Goal: Information Seeking & Learning: Learn about a topic

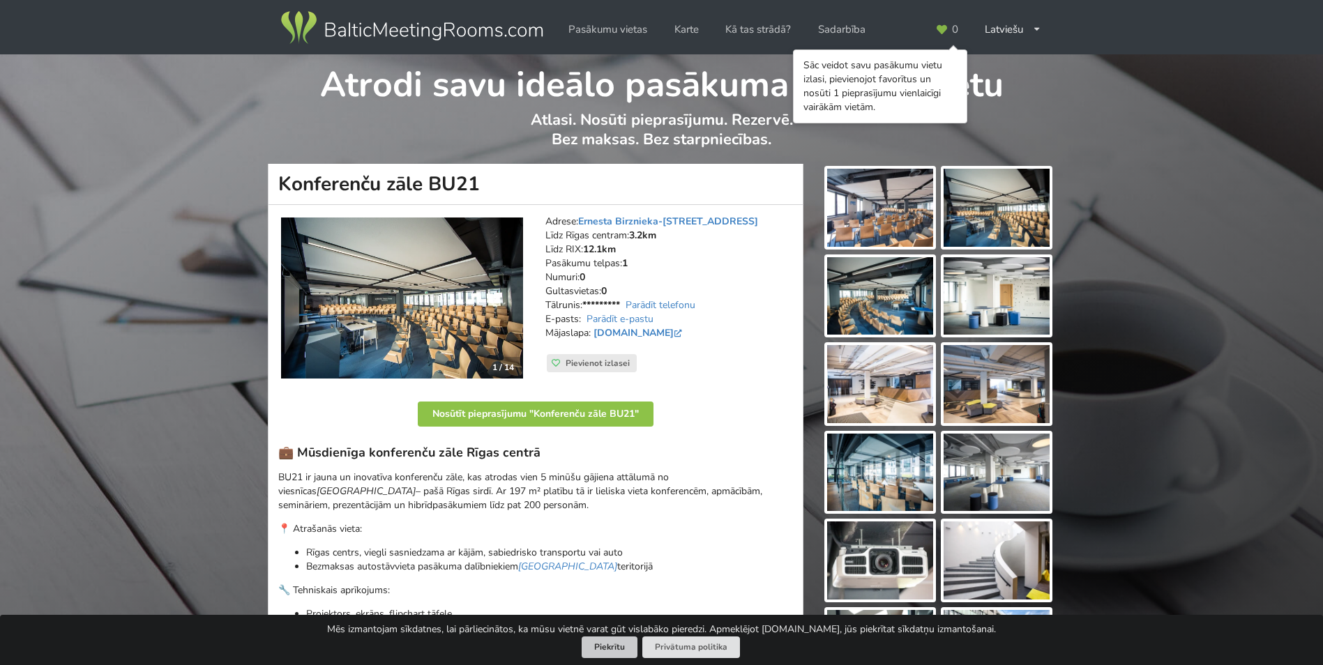
click at [601, 644] on button "Piekrītu" at bounding box center [610, 648] width 56 height 22
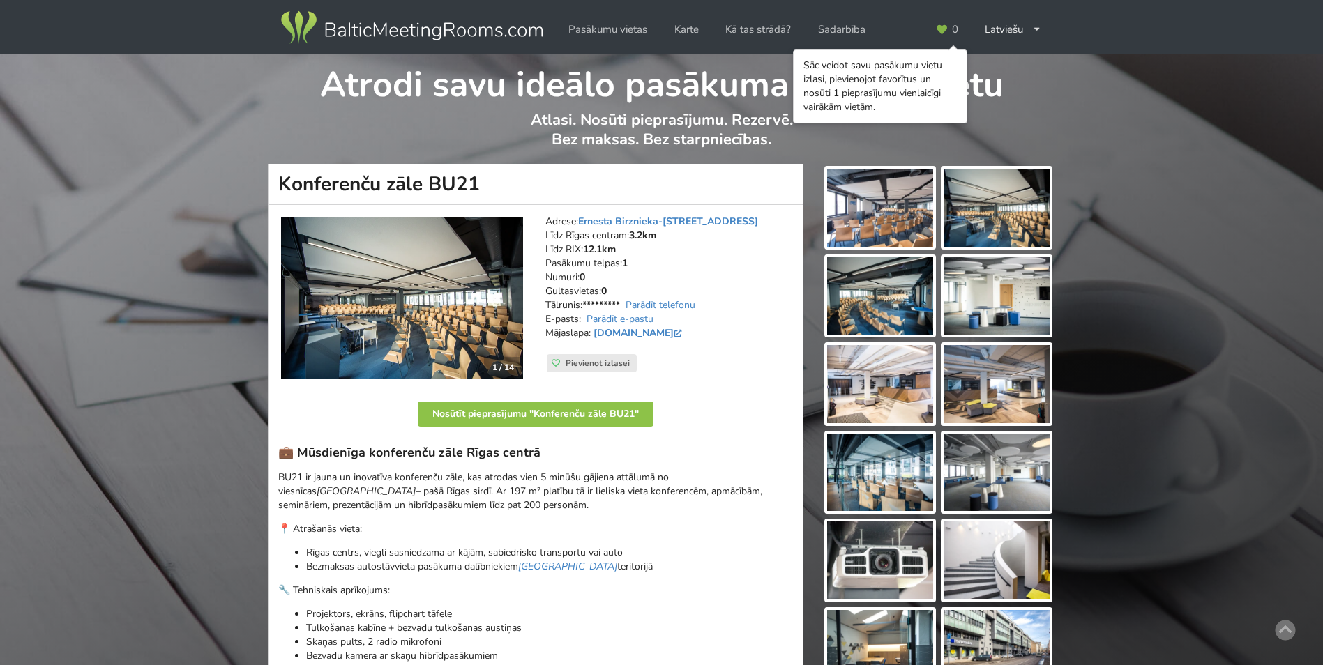
click at [409, 289] on img at bounding box center [402, 299] width 242 height 162
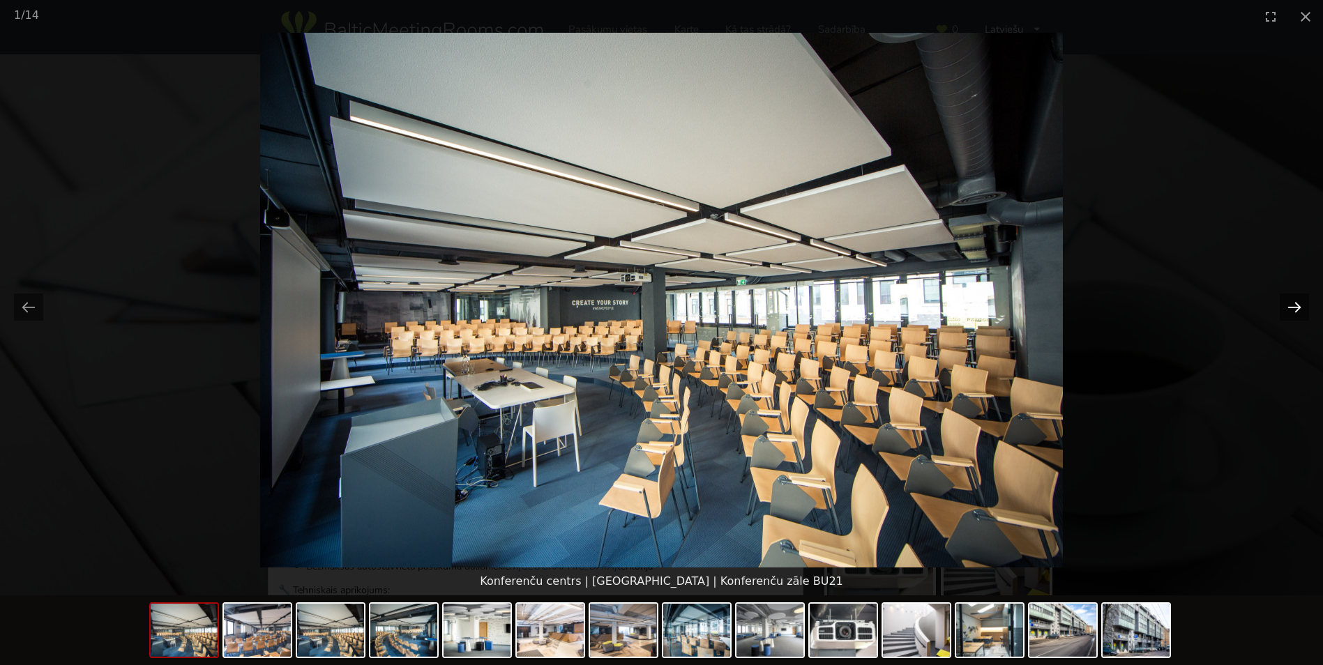
click at [1301, 303] on button "Next slide" at bounding box center [1294, 307] width 29 height 27
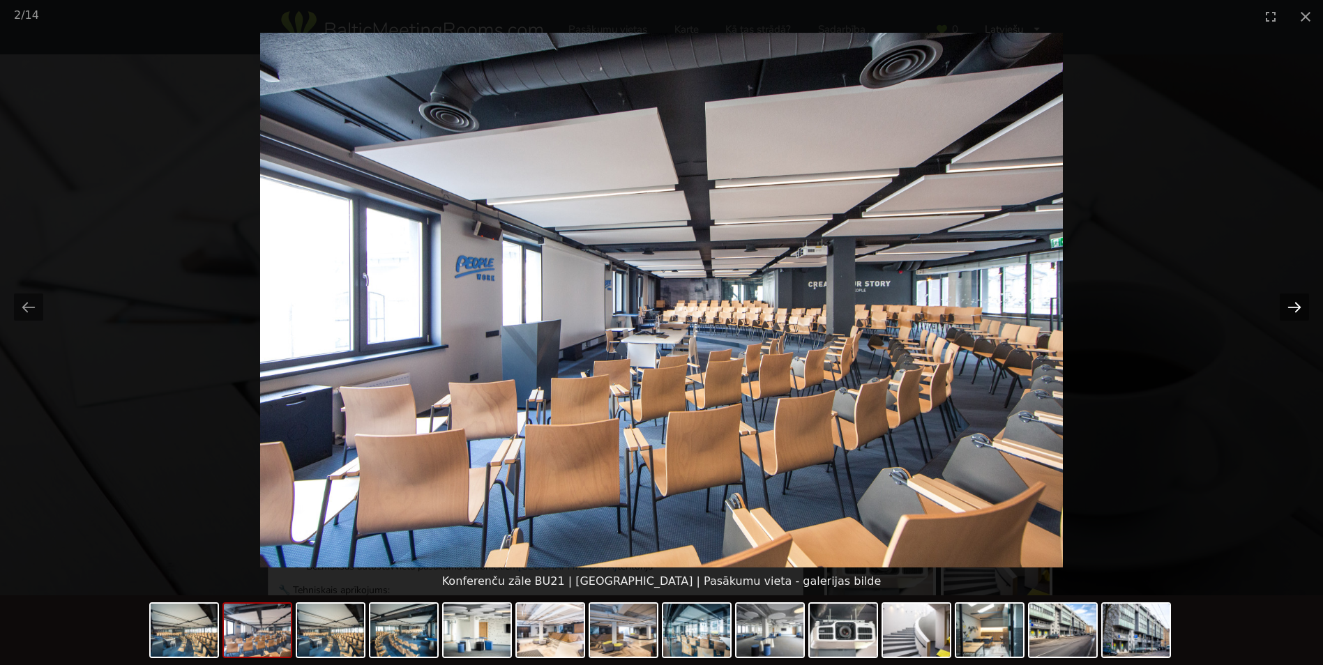
click at [1301, 303] on button "Next slide" at bounding box center [1294, 307] width 29 height 27
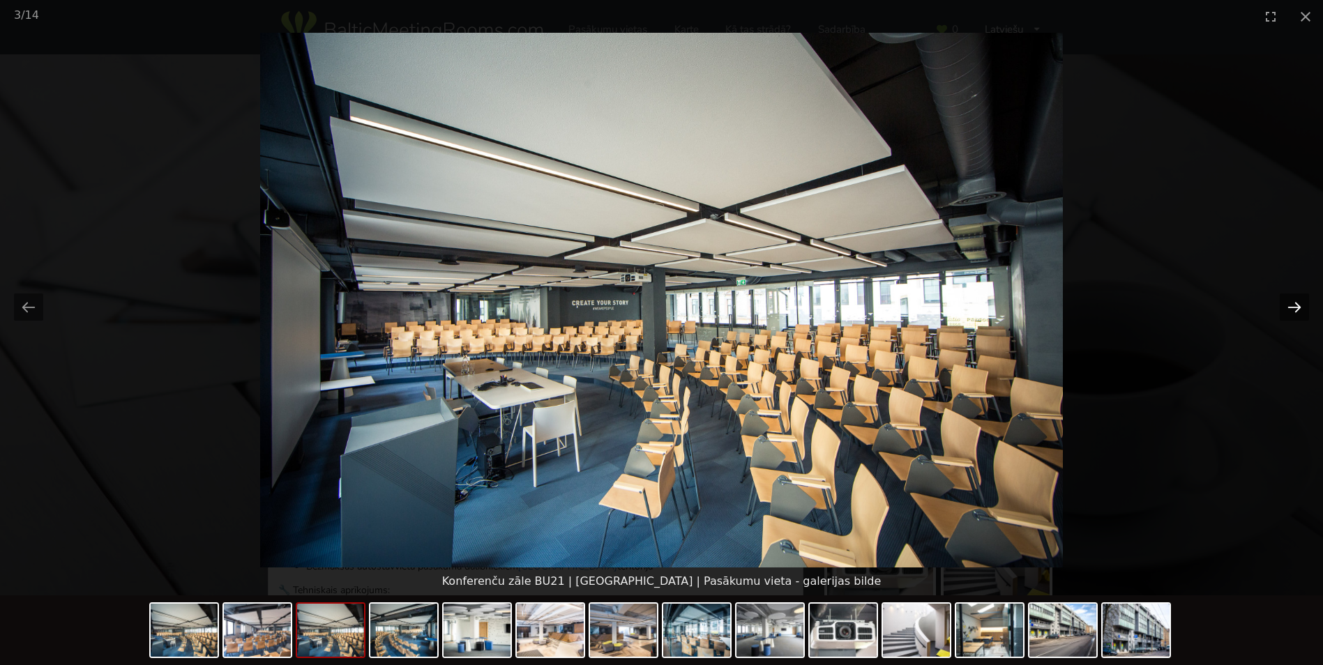
click at [1301, 303] on button "Next slide" at bounding box center [1294, 307] width 29 height 27
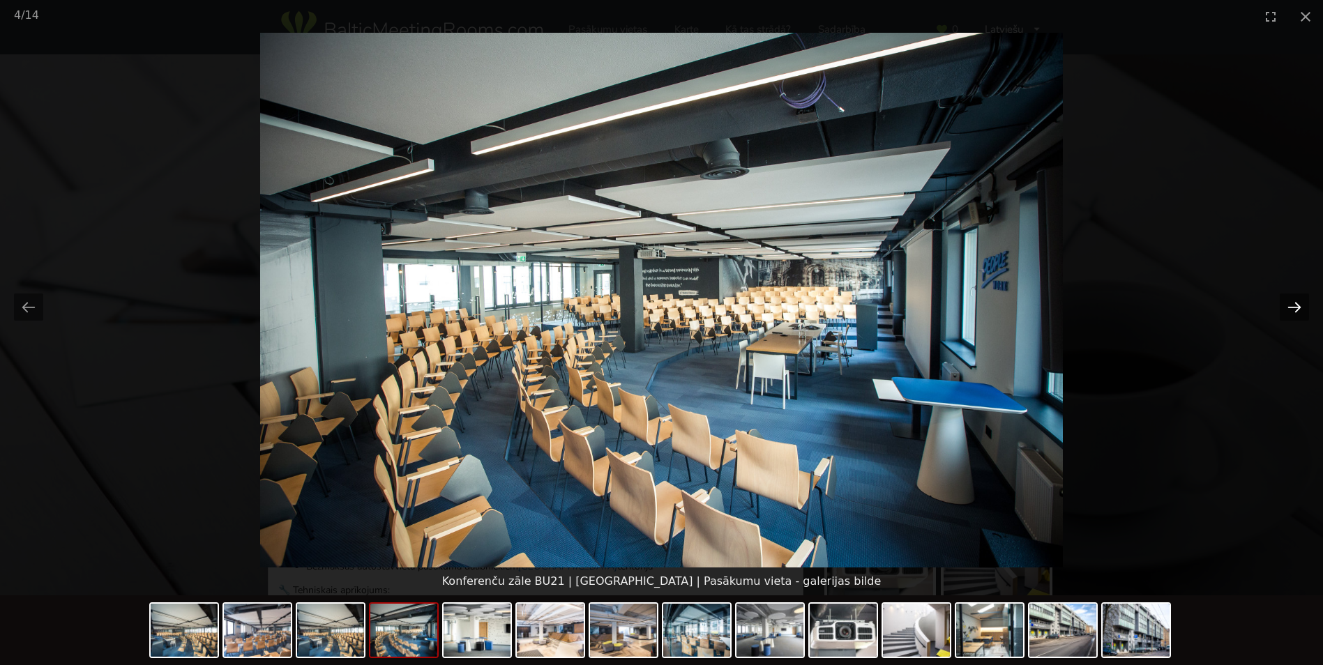
click at [1301, 303] on button "Next slide" at bounding box center [1294, 307] width 29 height 27
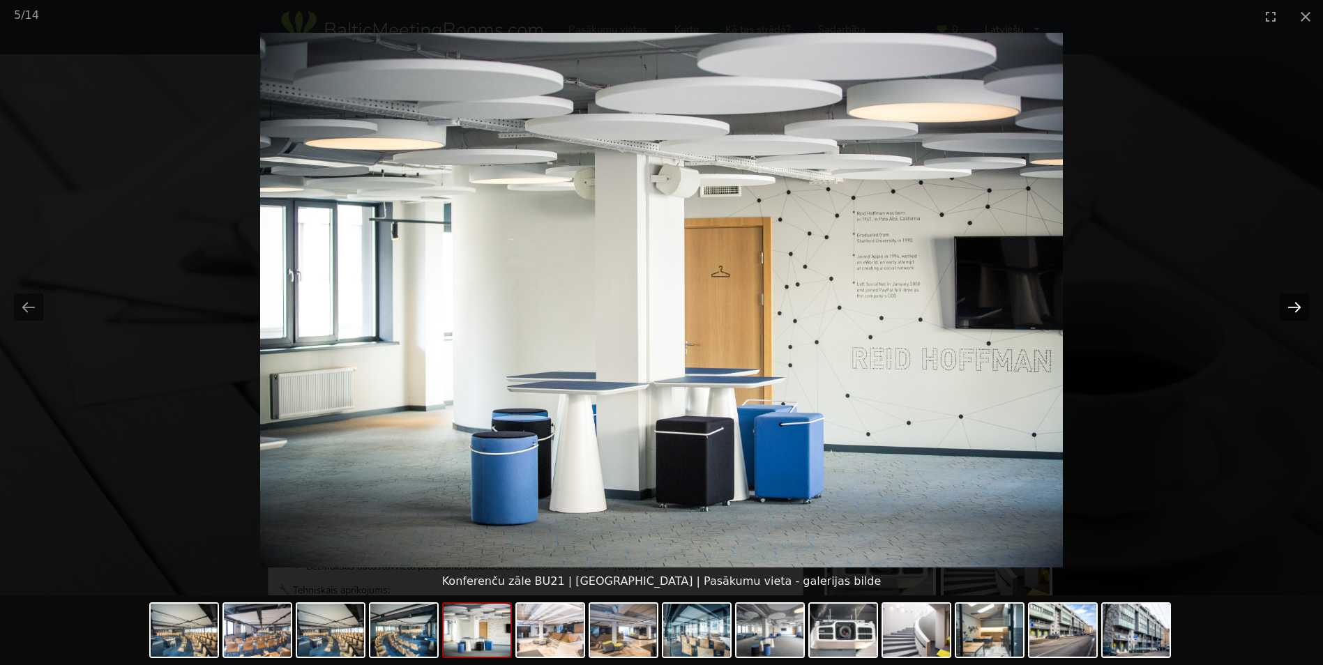
click at [1301, 303] on button "Next slide" at bounding box center [1294, 307] width 29 height 27
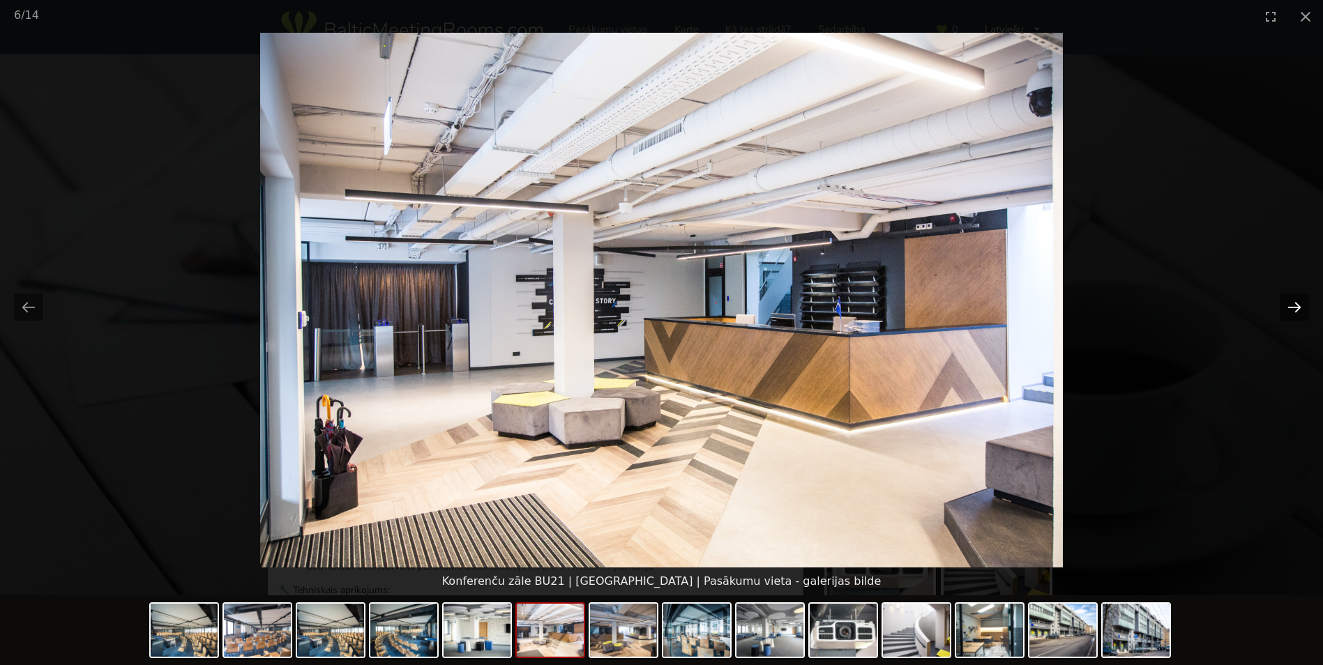
click at [1301, 303] on button "Next slide" at bounding box center [1294, 307] width 29 height 27
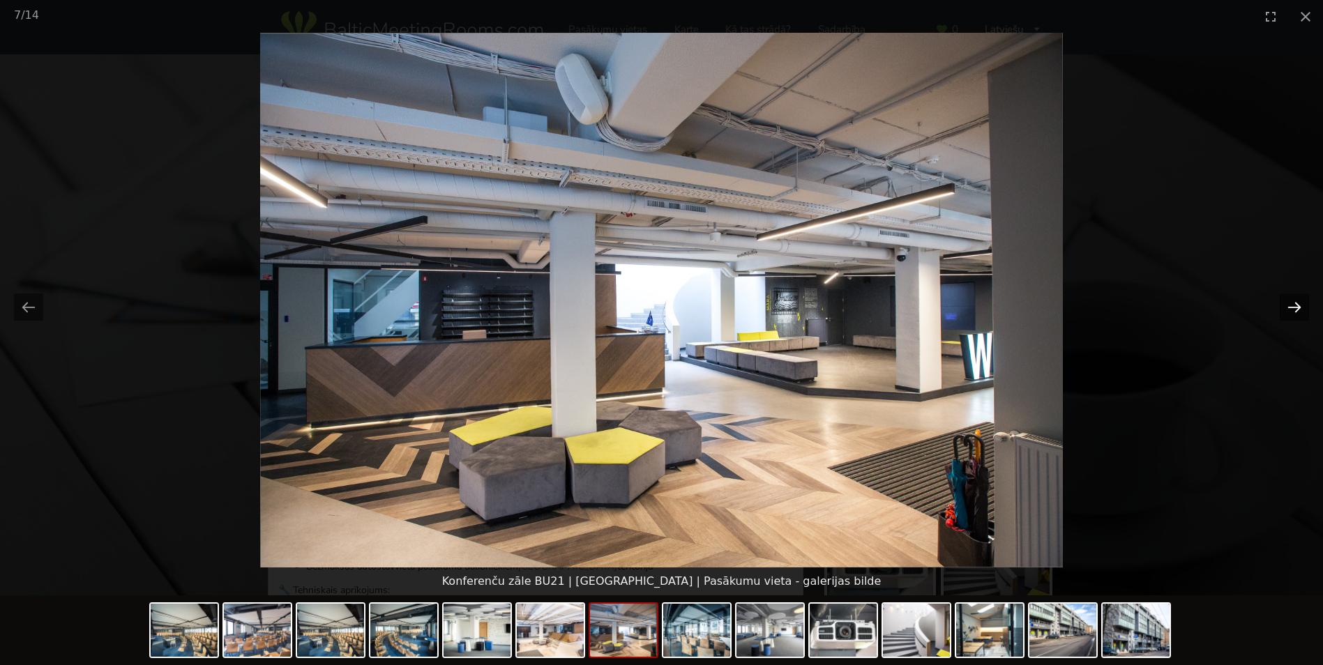
click at [1301, 303] on button "Next slide" at bounding box center [1294, 307] width 29 height 27
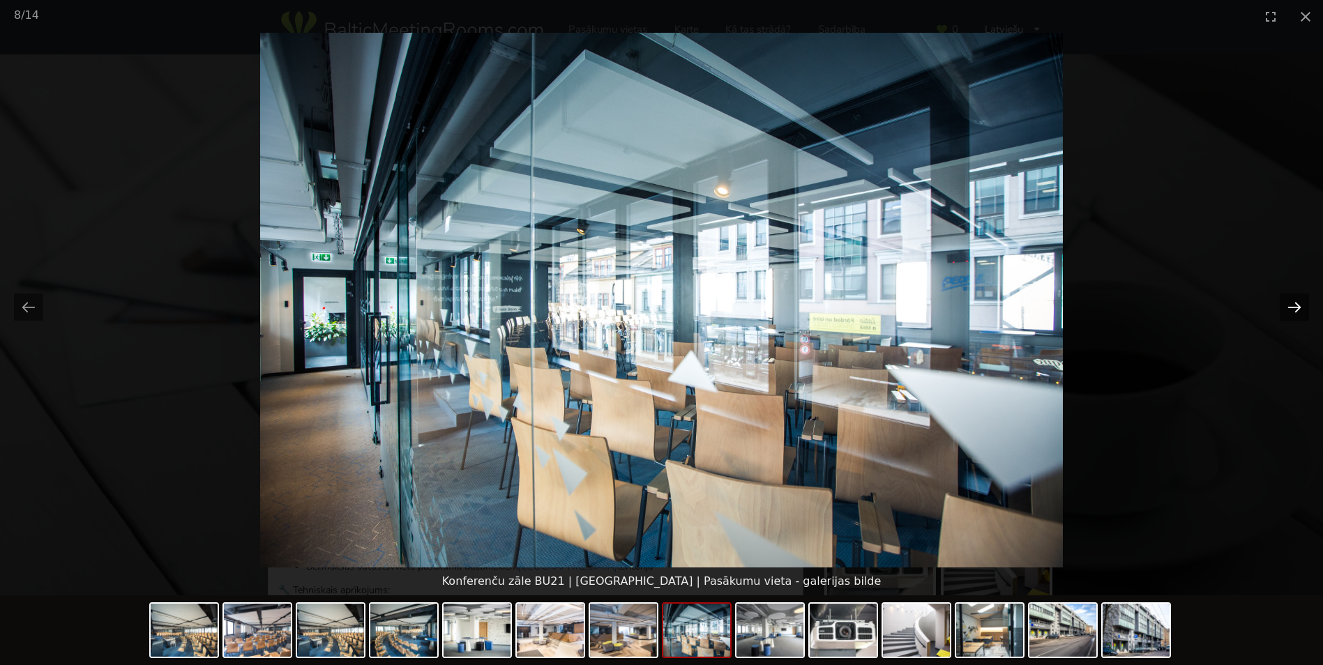
click at [1301, 303] on button "Next slide" at bounding box center [1294, 307] width 29 height 27
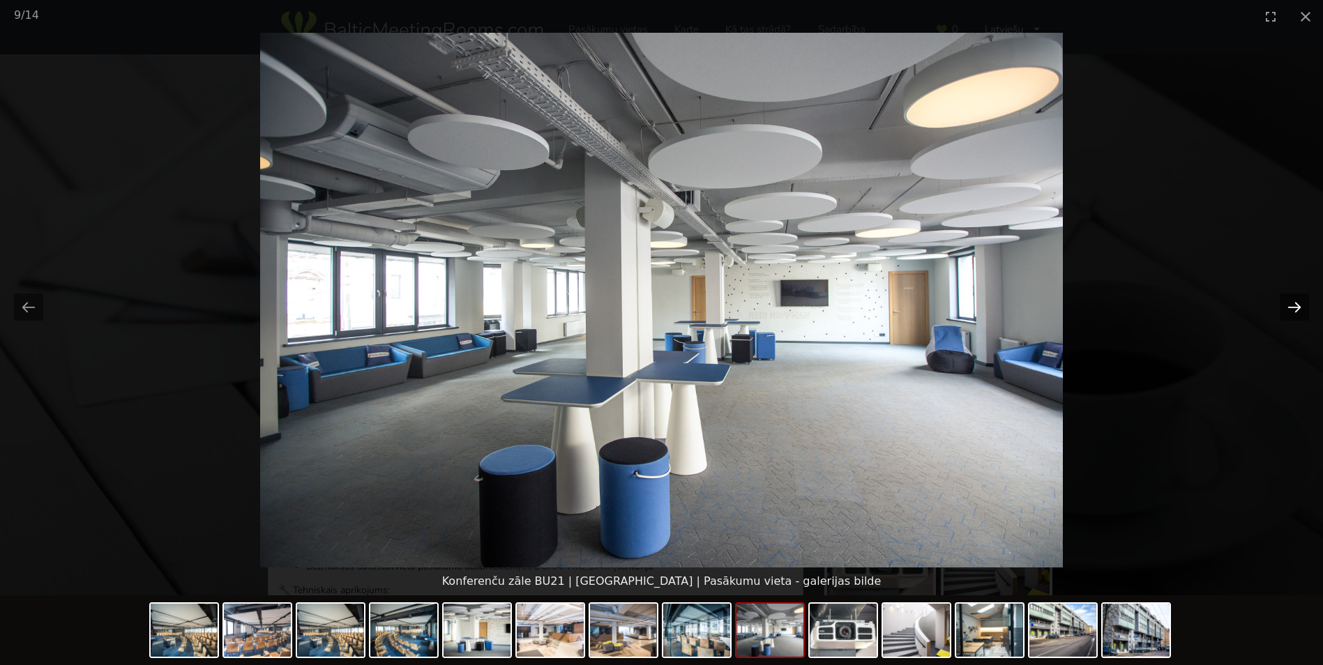
click at [1301, 303] on button "Next slide" at bounding box center [1294, 307] width 29 height 27
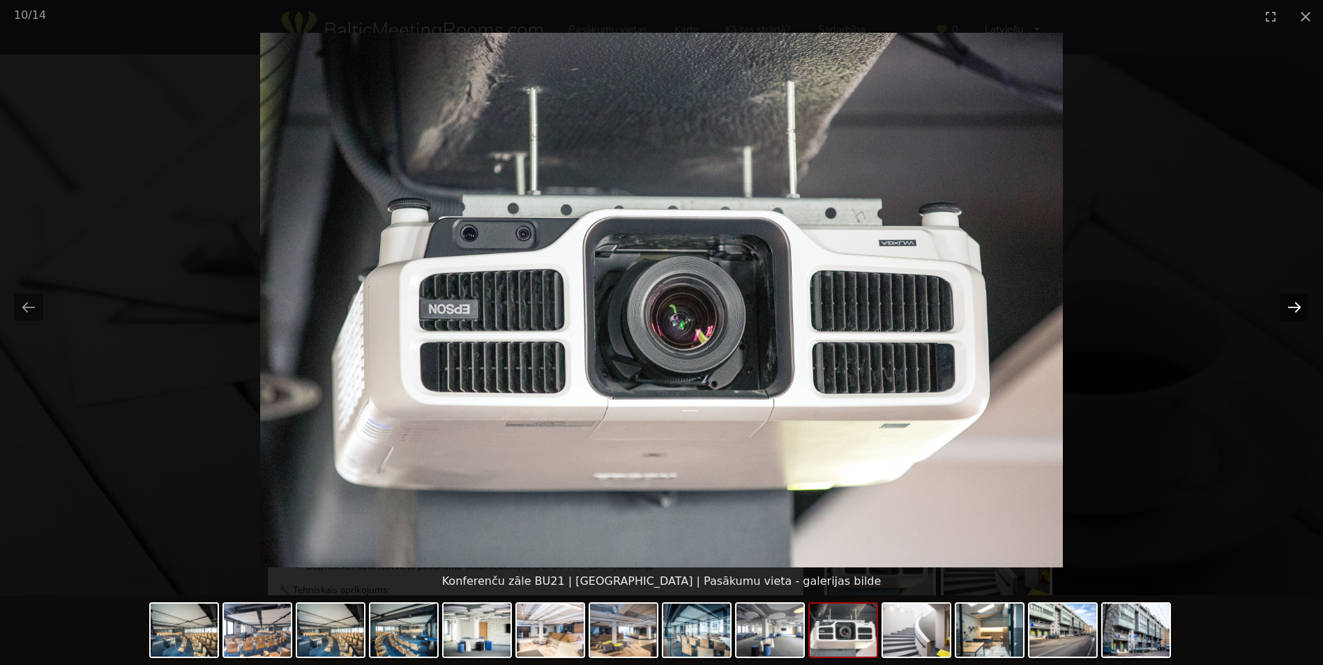
click at [1301, 303] on button "Next slide" at bounding box center [1294, 307] width 29 height 27
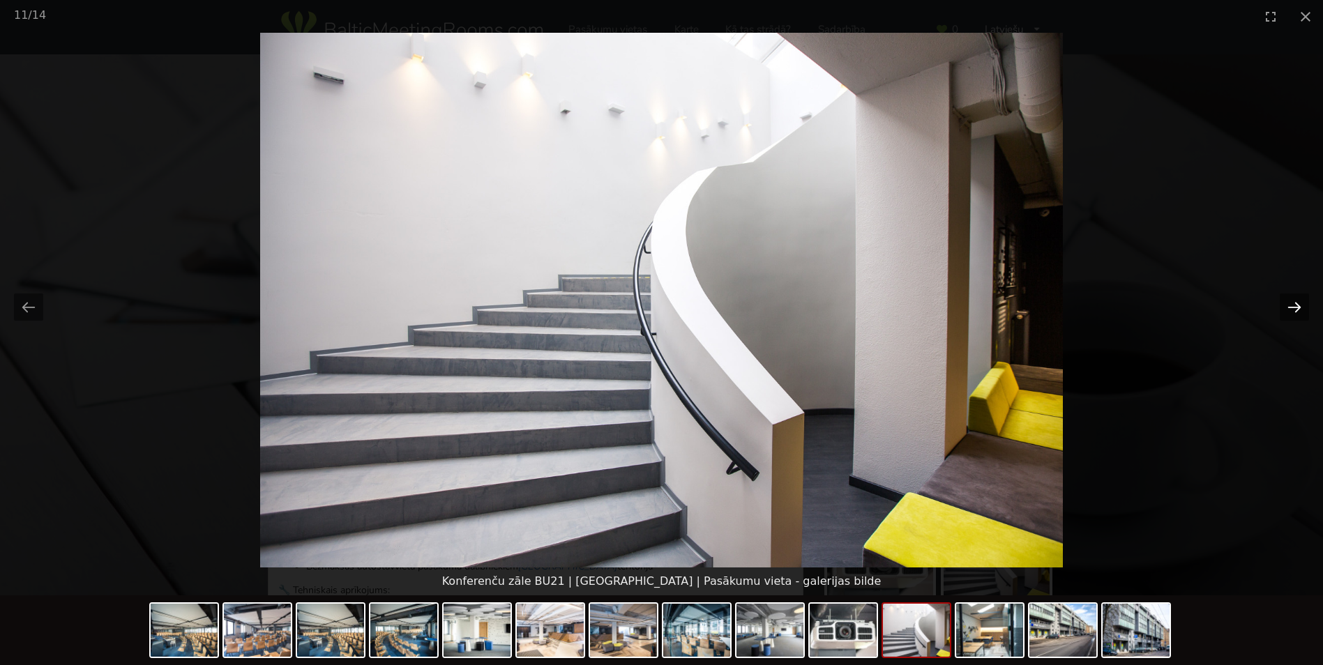
click at [1301, 303] on button "Next slide" at bounding box center [1294, 307] width 29 height 27
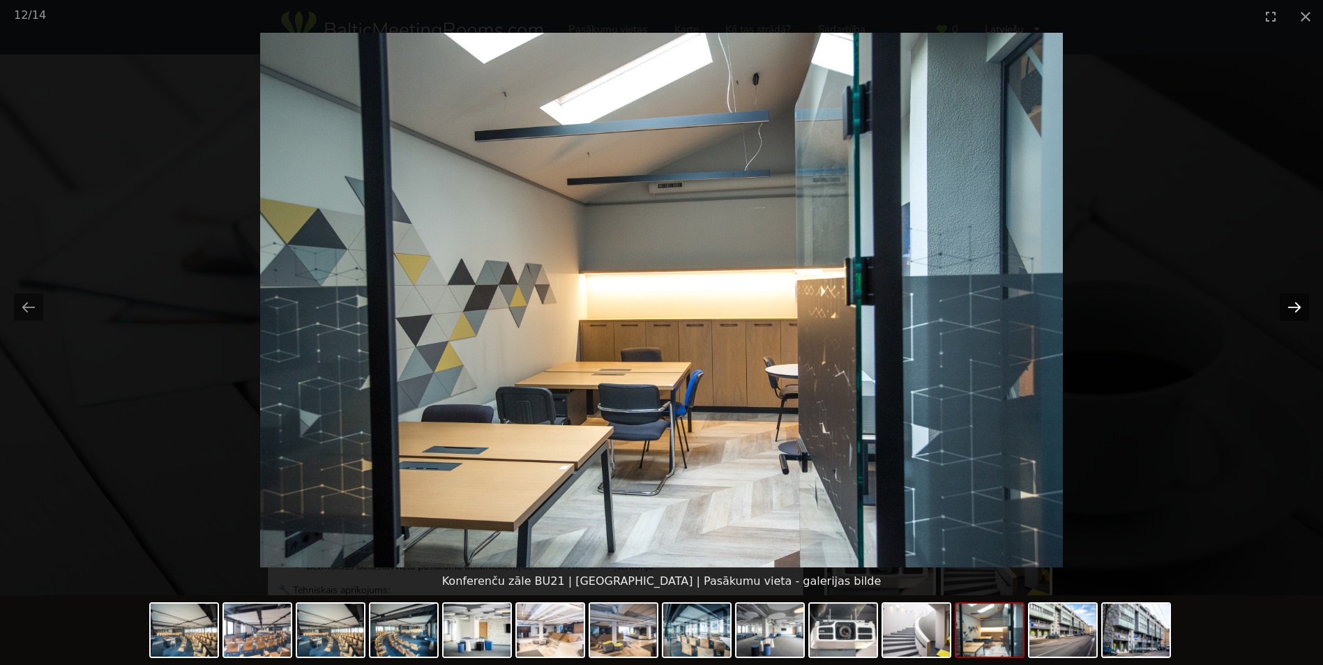
click at [1301, 303] on button "Next slide" at bounding box center [1294, 307] width 29 height 27
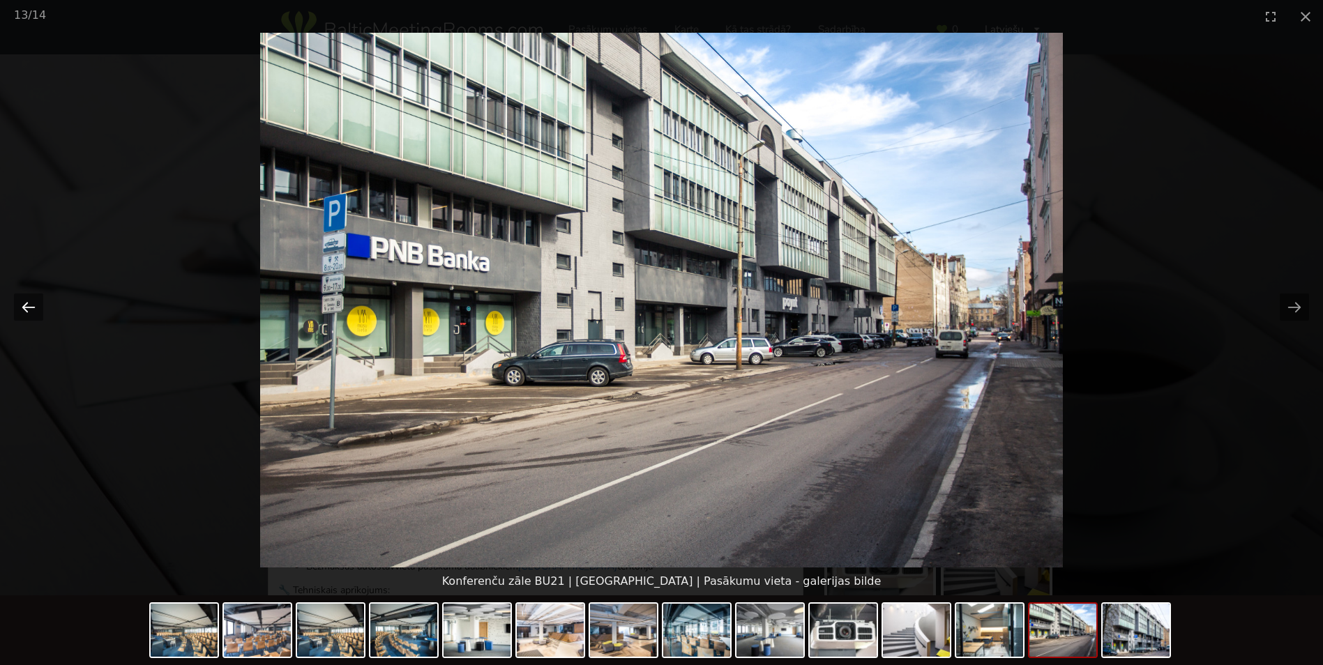
click at [30, 312] on button "Previous slide" at bounding box center [28, 307] width 29 height 27
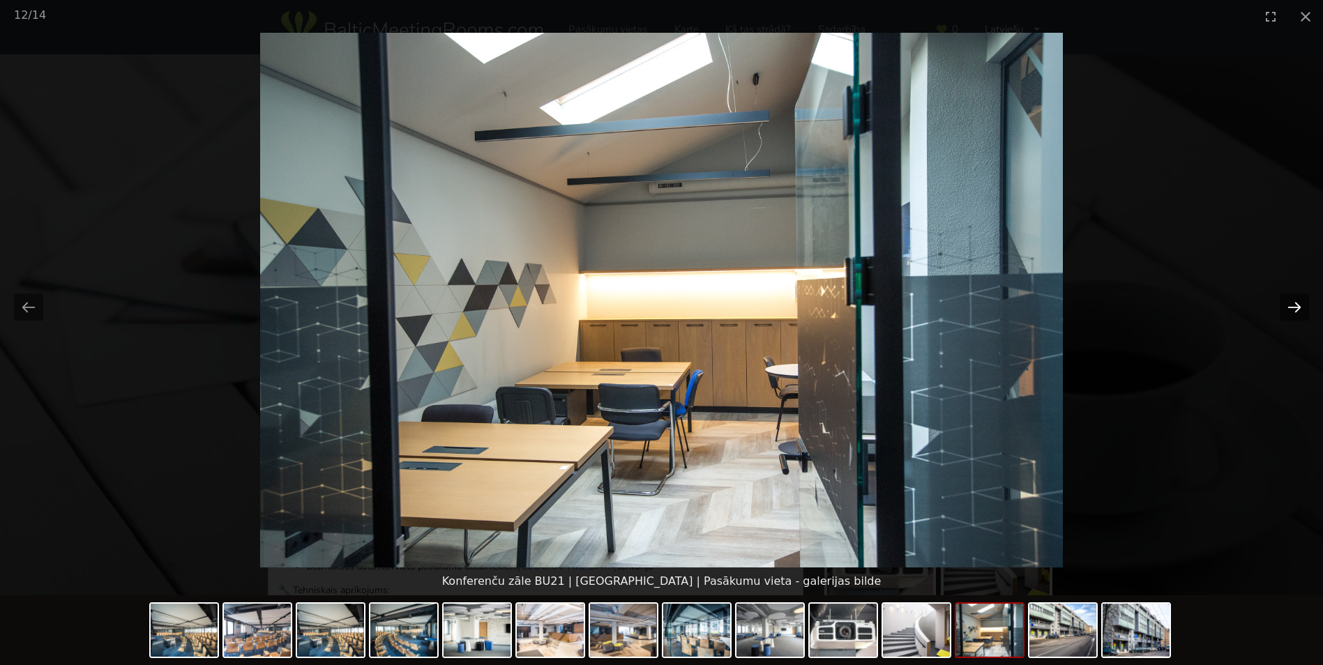
click at [1291, 302] on button "Next slide" at bounding box center [1294, 307] width 29 height 27
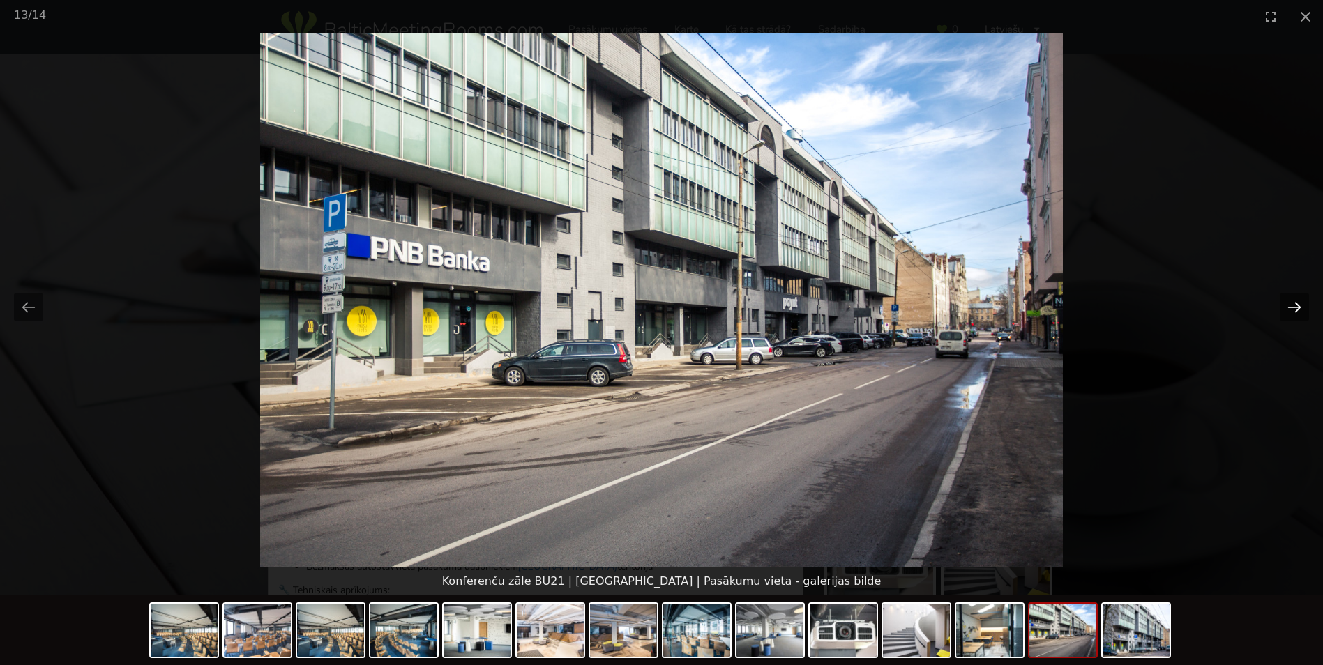
click at [1288, 303] on button "Next slide" at bounding box center [1294, 307] width 29 height 27
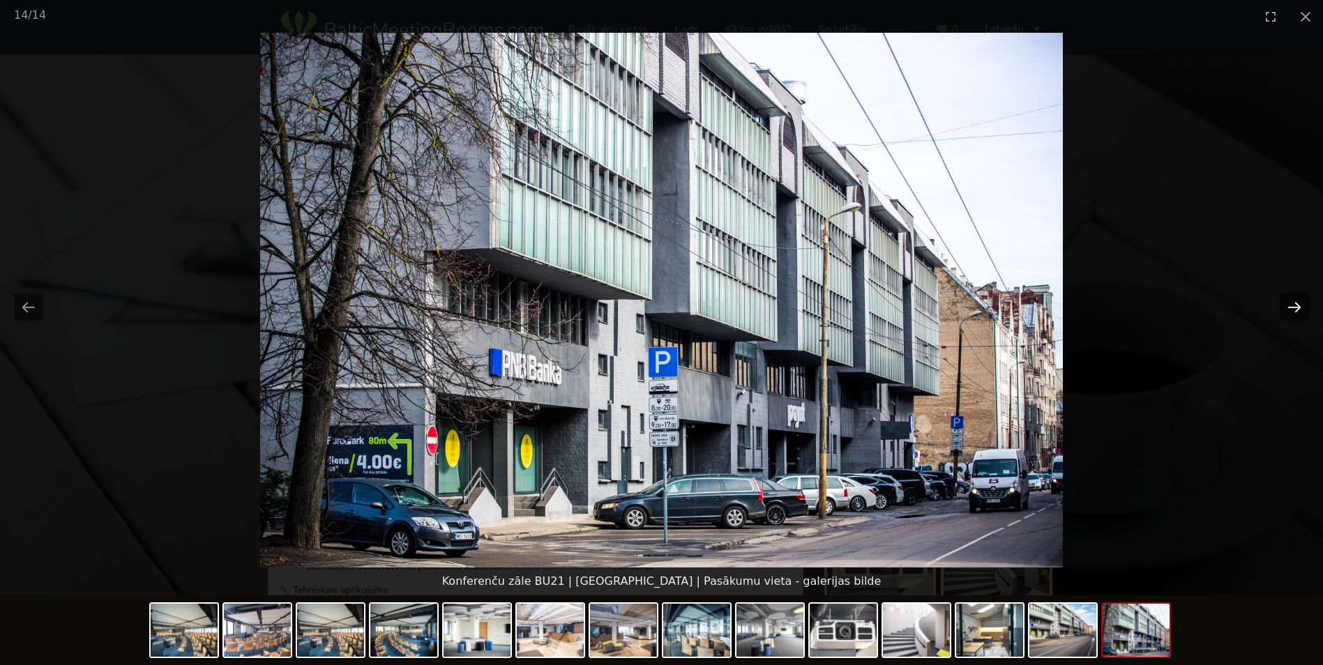
click at [1290, 304] on button "Next slide" at bounding box center [1294, 307] width 29 height 27
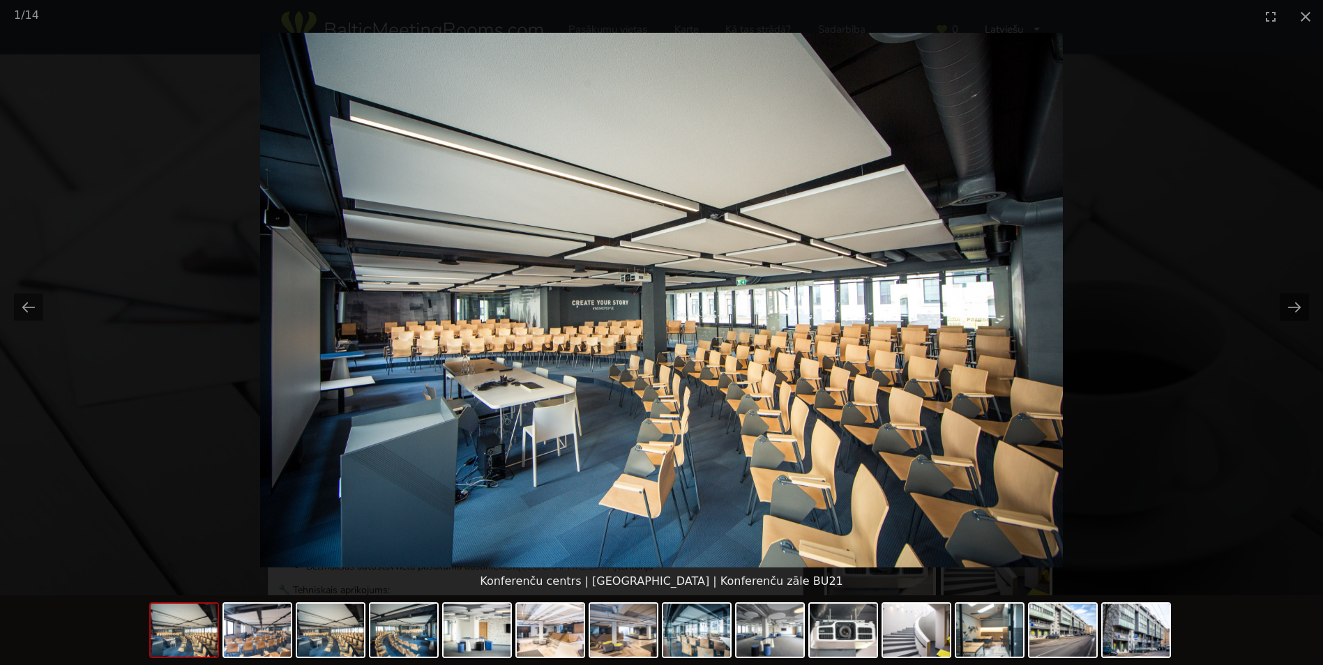
click at [929, 333] on img at bounding box center [661, 300] width 802 height 535
click at [869, 359] on img at bounding box center [661, 300] width 802 height 535
click at [272, 626] on img at bounding box center [257, 630] width 67 height 53
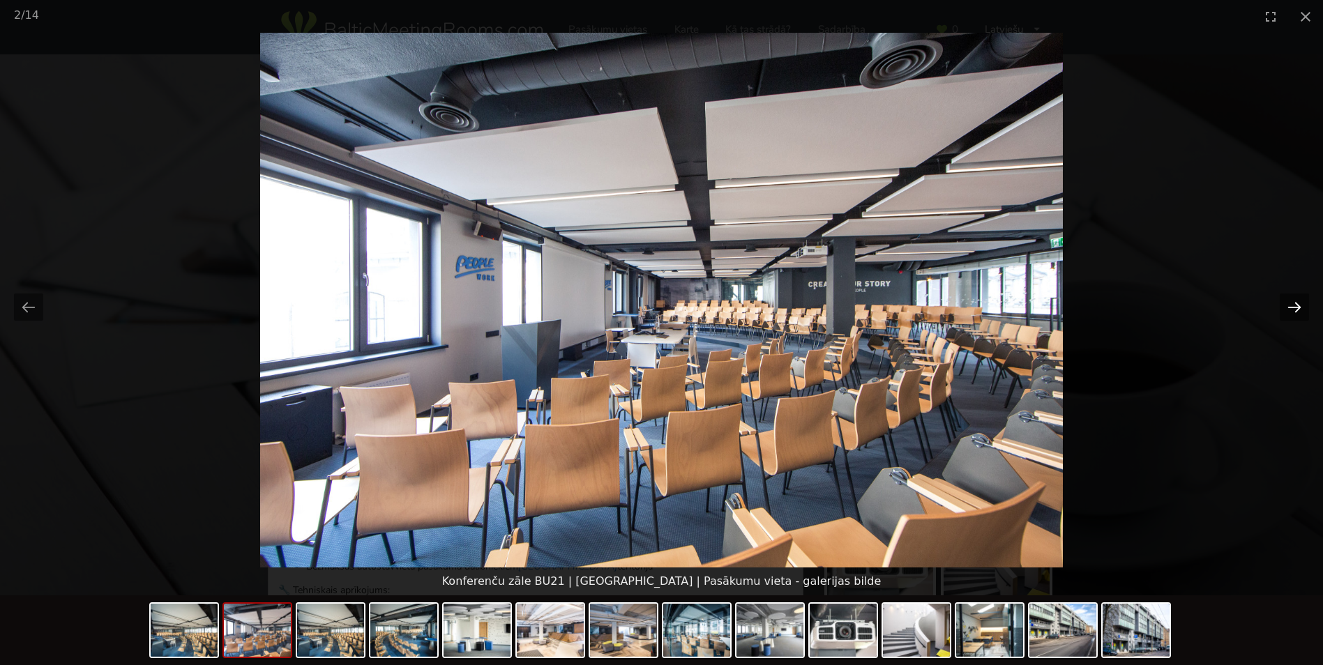
click at [1297, 306] on button "Next slide" at bounding box center [1294, 307] width 29 height 27
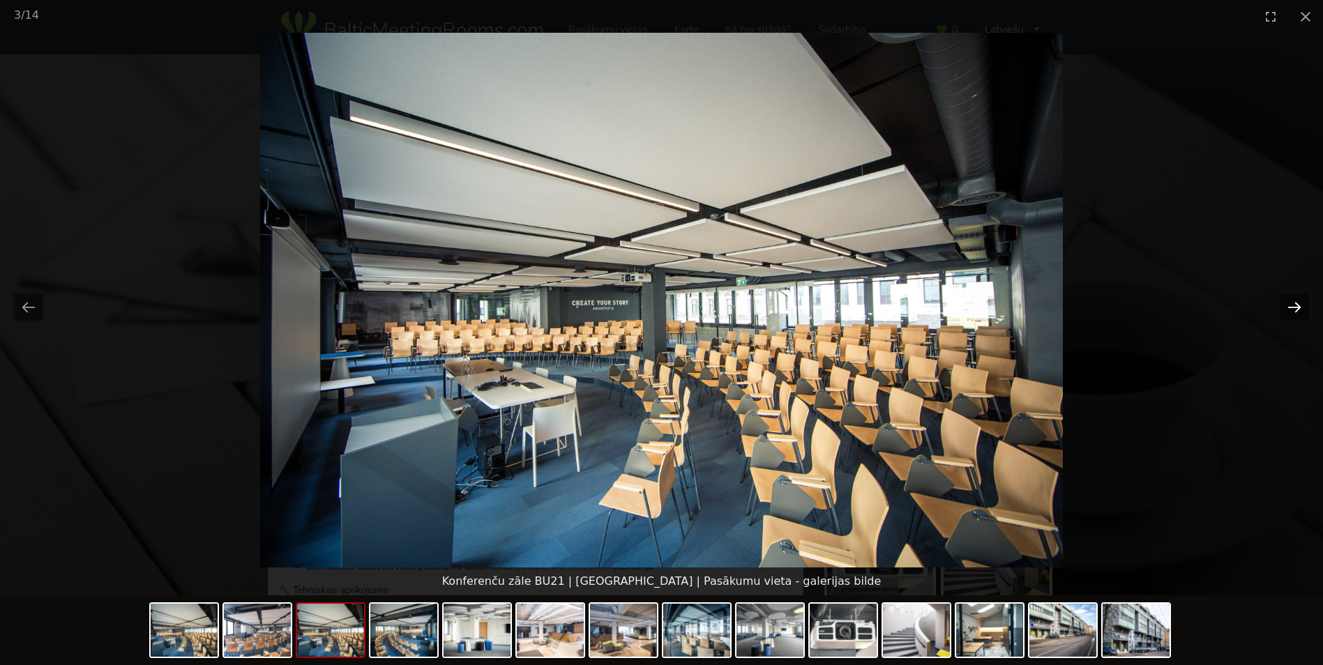
click at [1292, 303] on button "Next slide" at bounding box center [1294, 307] width 29 height 27
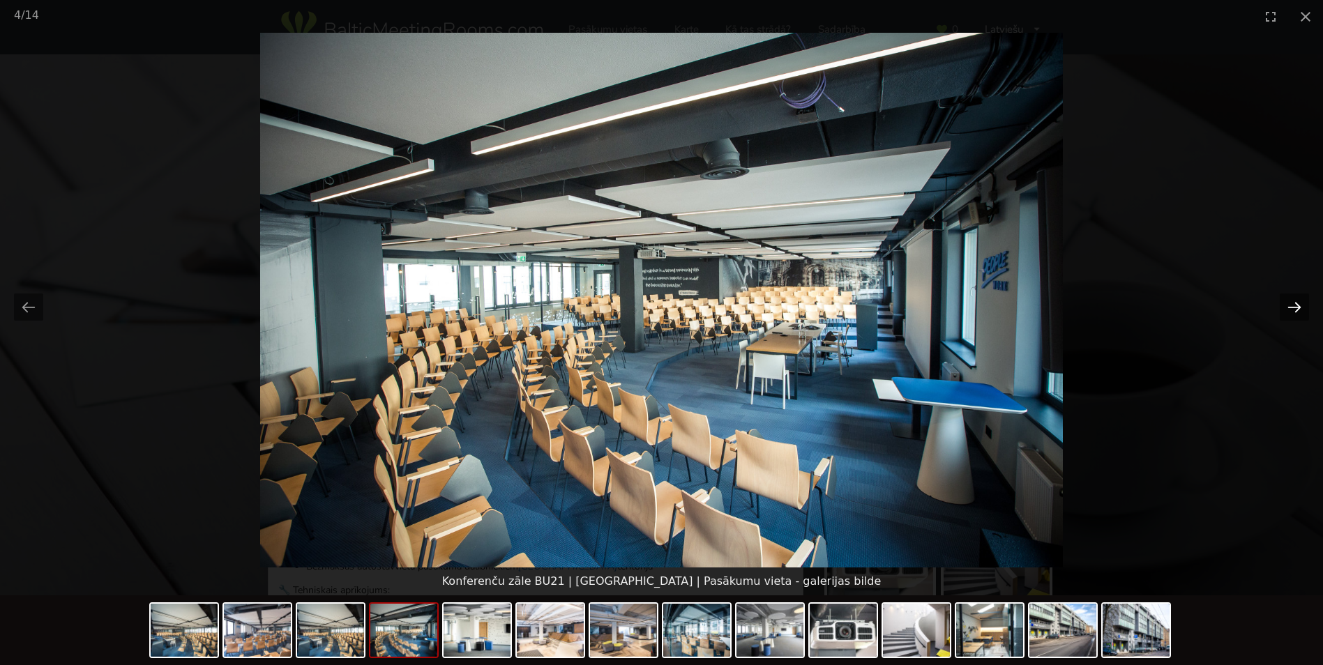
click at [1292, 303] on button "Next slide" at bounding box center [1294, 307] width 29 height 27
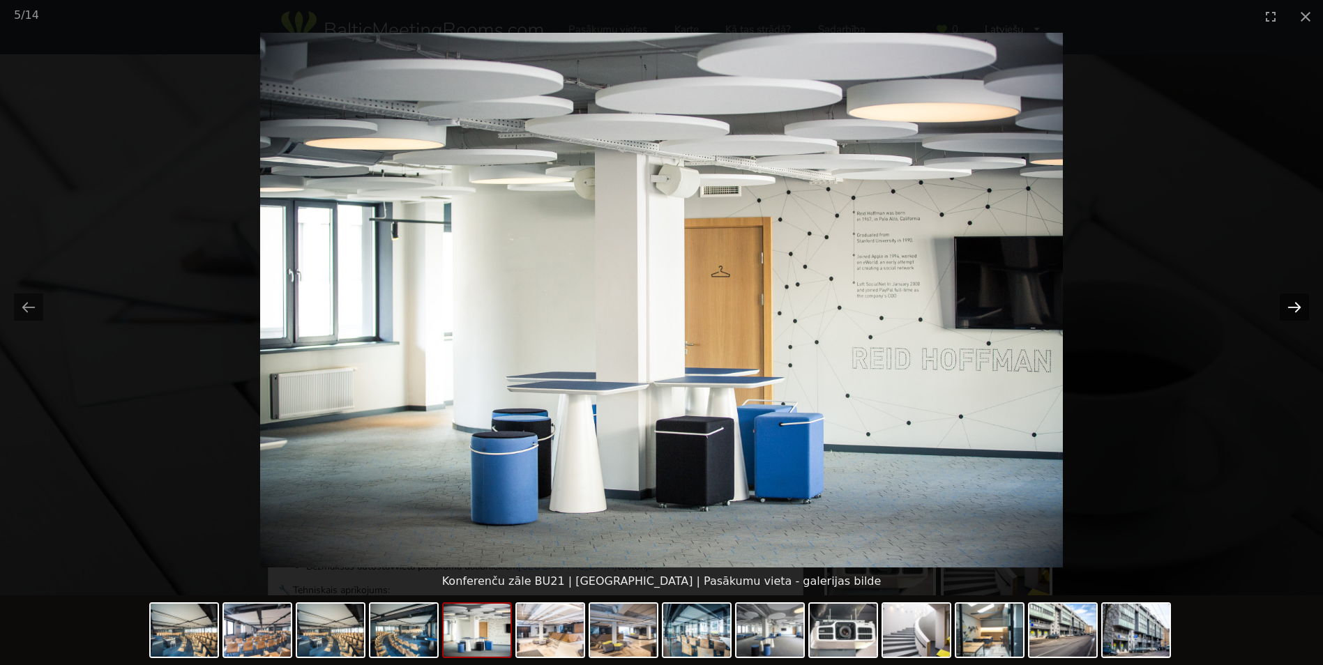
click at [1292, 306] on button "Next slide" at bounding box center [1294, 307] width 29 height 27
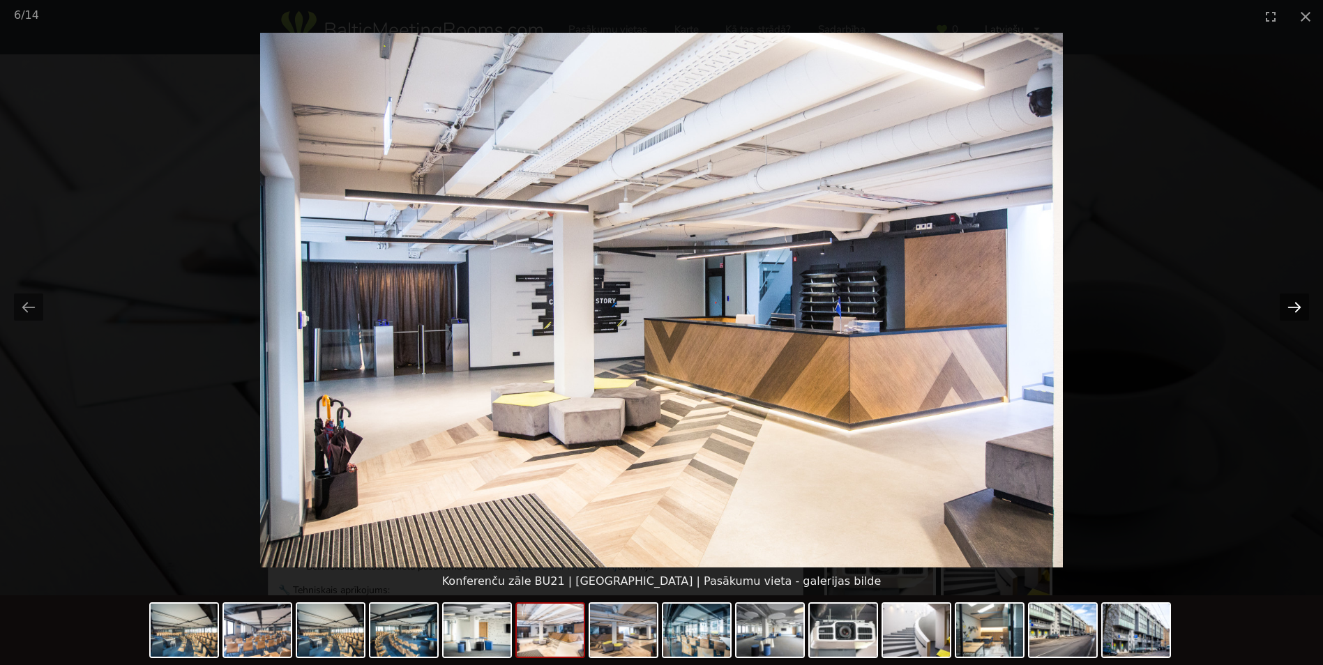
click at [1292, 306] on button "Next slide" at bounding box center [1294, 307] width 29 height 27
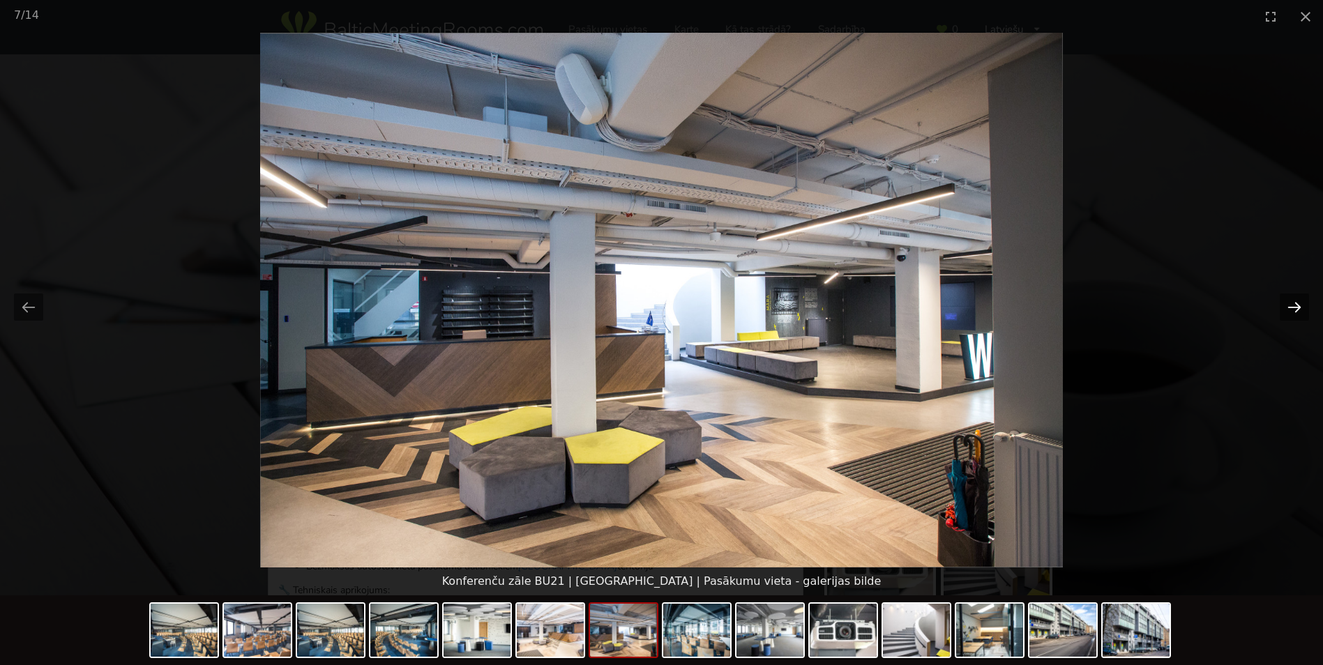
click at [1292, 306] on button "Next slide" at bounding box center [1294, 307] width 29 height 27
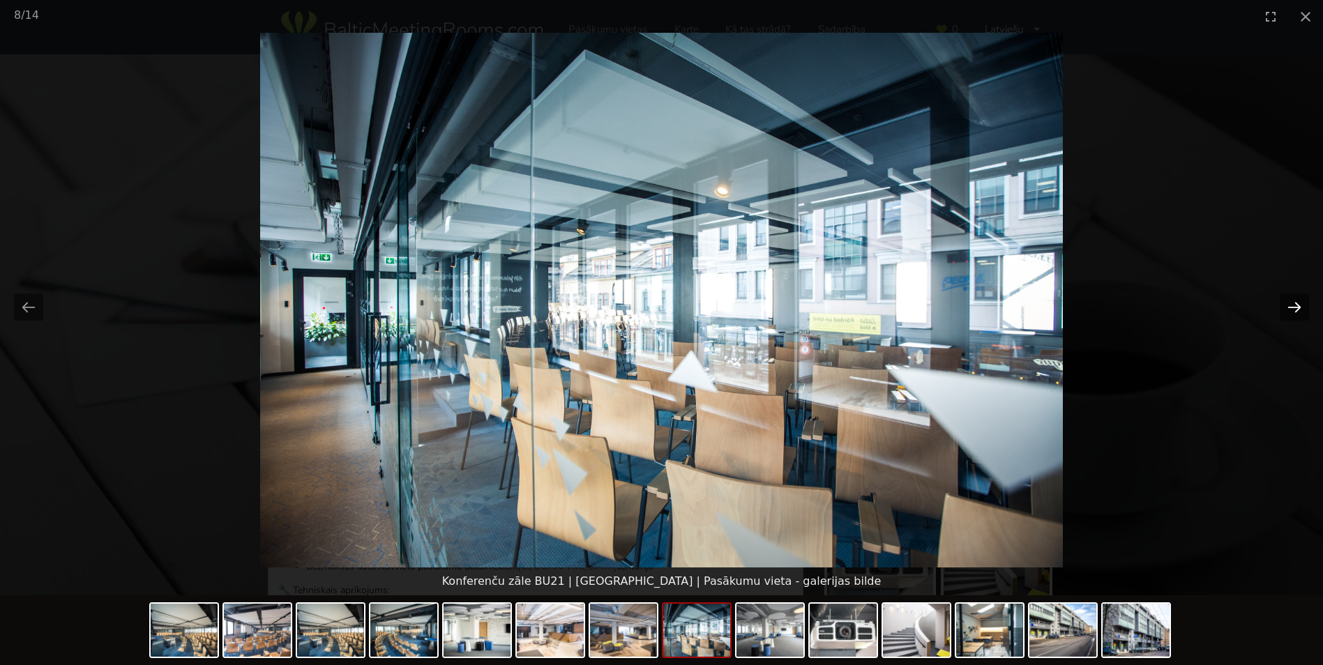
click at [1295, 309] on button "Next slide" at bounding box center [1294, 307] width 29 height 27
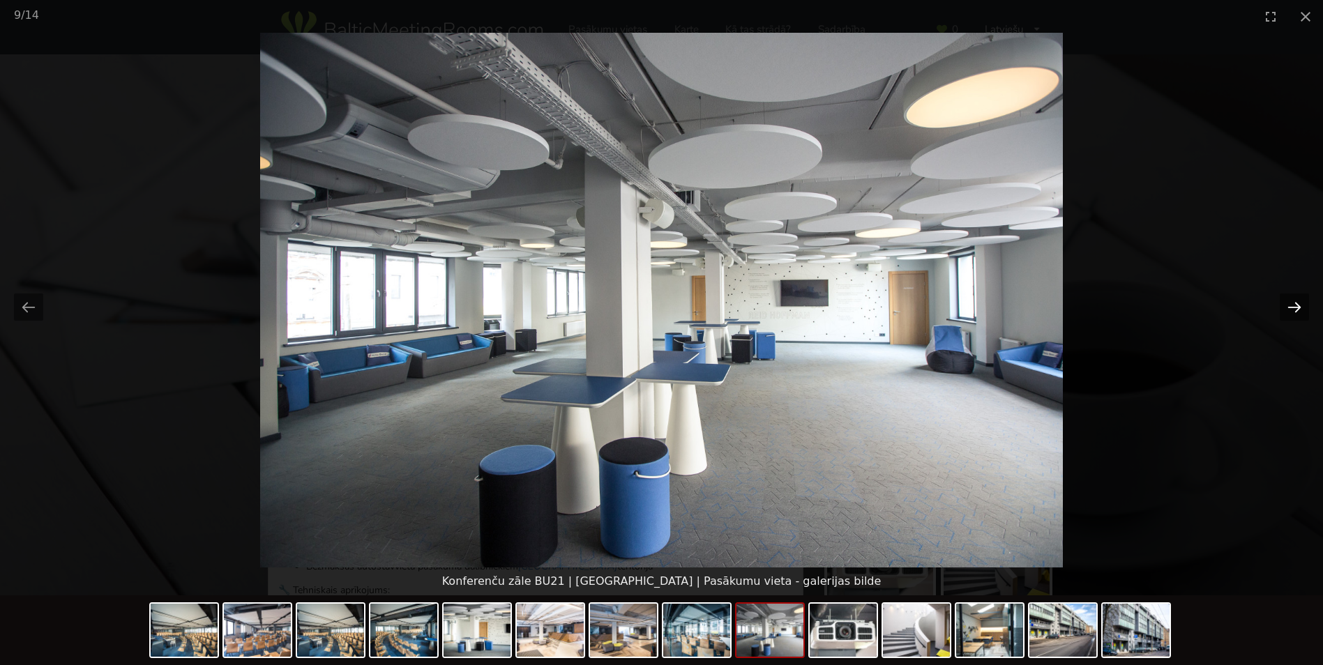
click at [1295, 309] on button "Next slide" at bounding box center [1294, 307] width 29 height 27
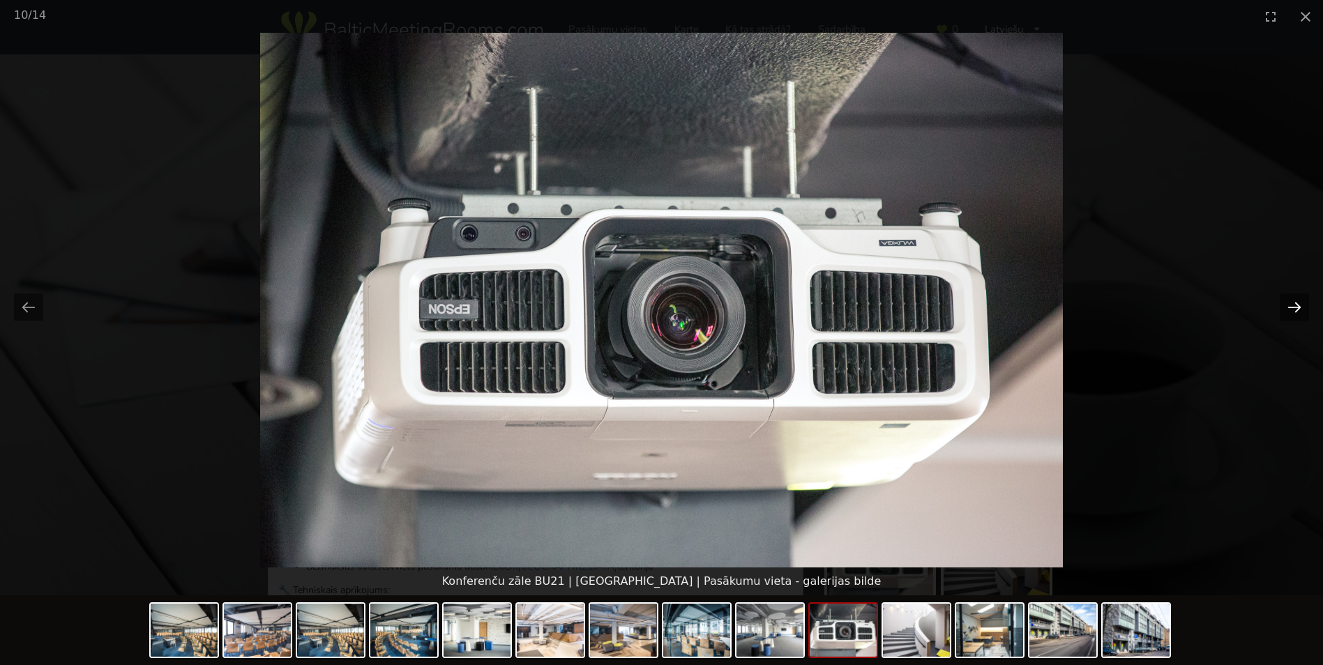
click at [1295, 309] on button "Next slide" at bounding box center [1294, 307] width 29 height 27
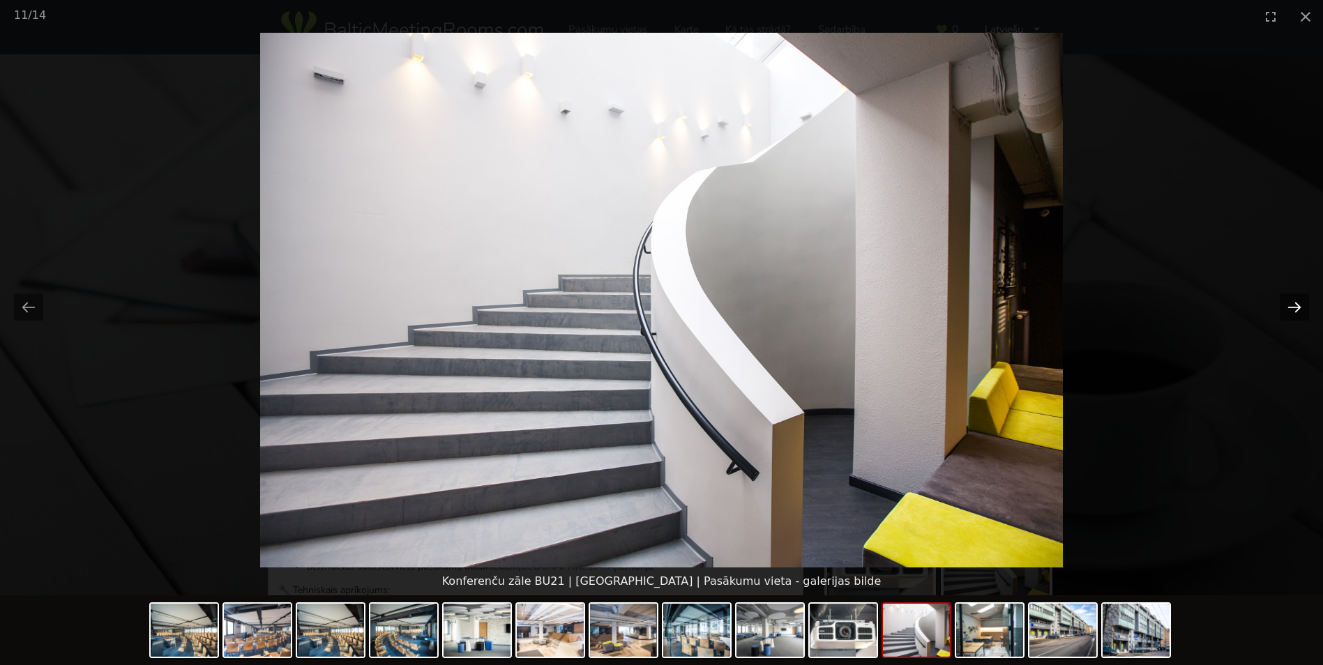
click at [1295, 309] on button "Next slide" at bounding box center [1294, 307] width 29 height 27
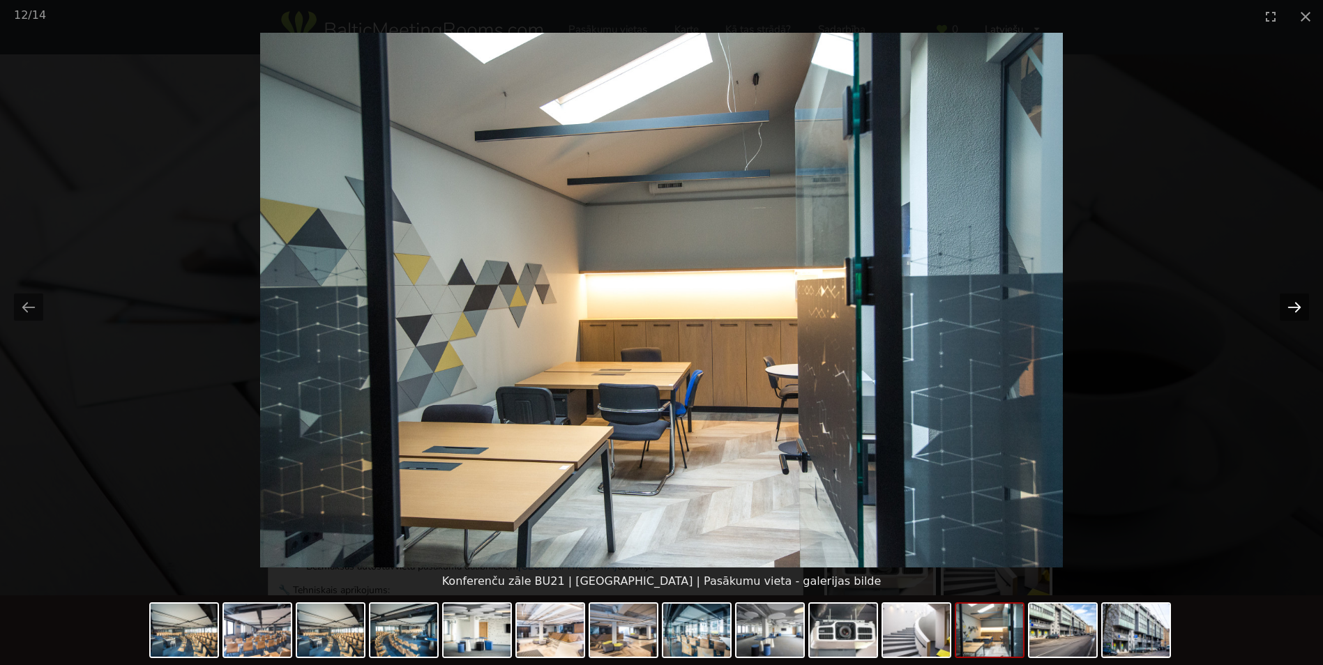
click at [1295, 309] on button "Next slide" at bounding box center [1294, 307] width 29 height 27
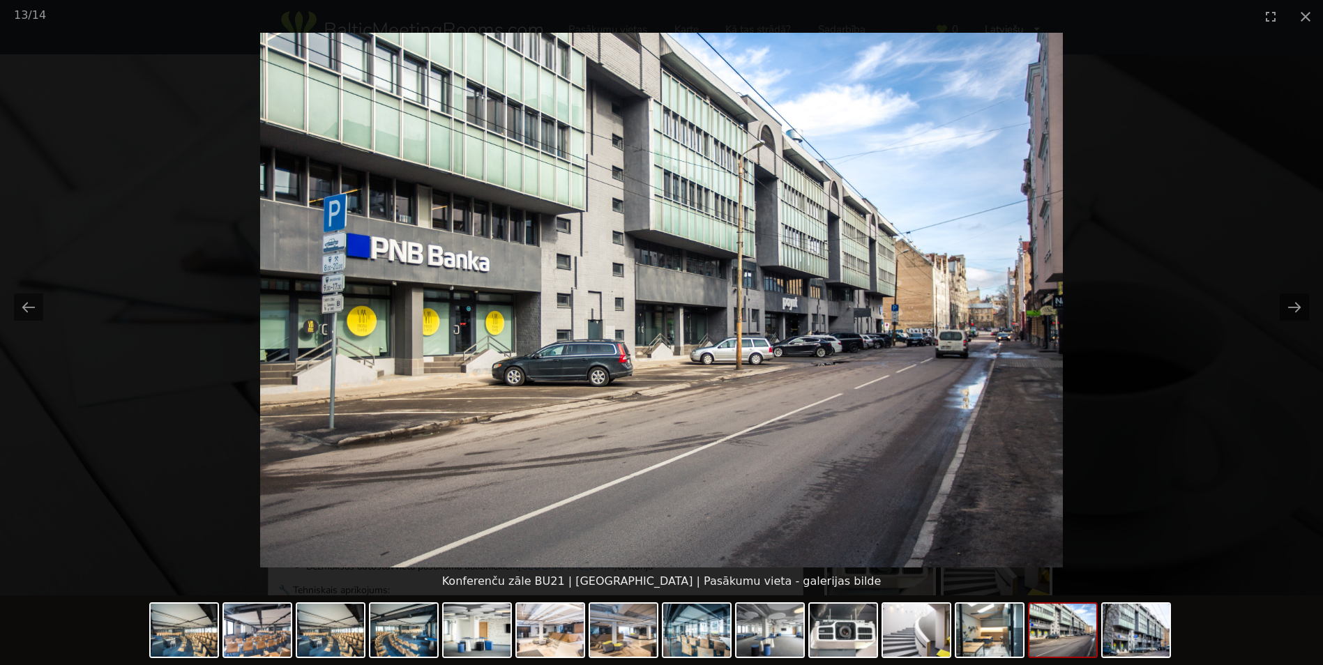
click at [1043, 335] on img at bounding box center [661, 300] width 802 height 535
click at [1020, 339] on img at bounding box center [661, 300] width 802 height 535
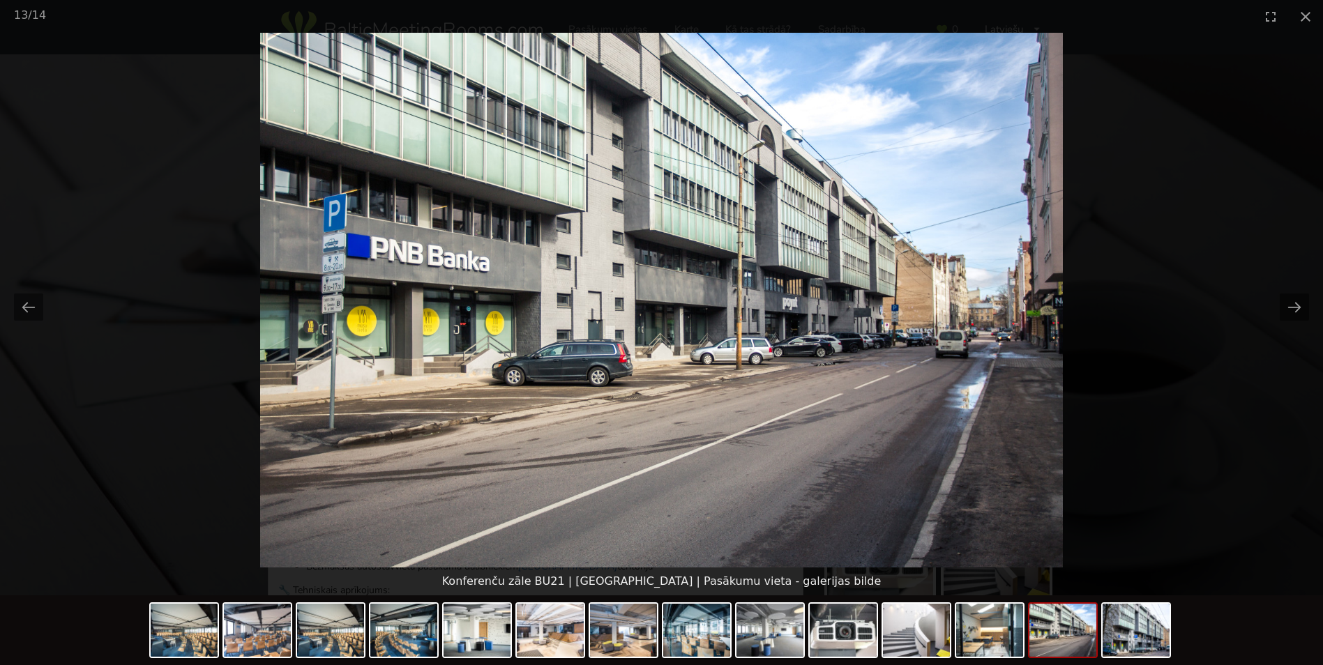
click at [1020, 339] on img at bounding box center [661, 300] width 802 height 535
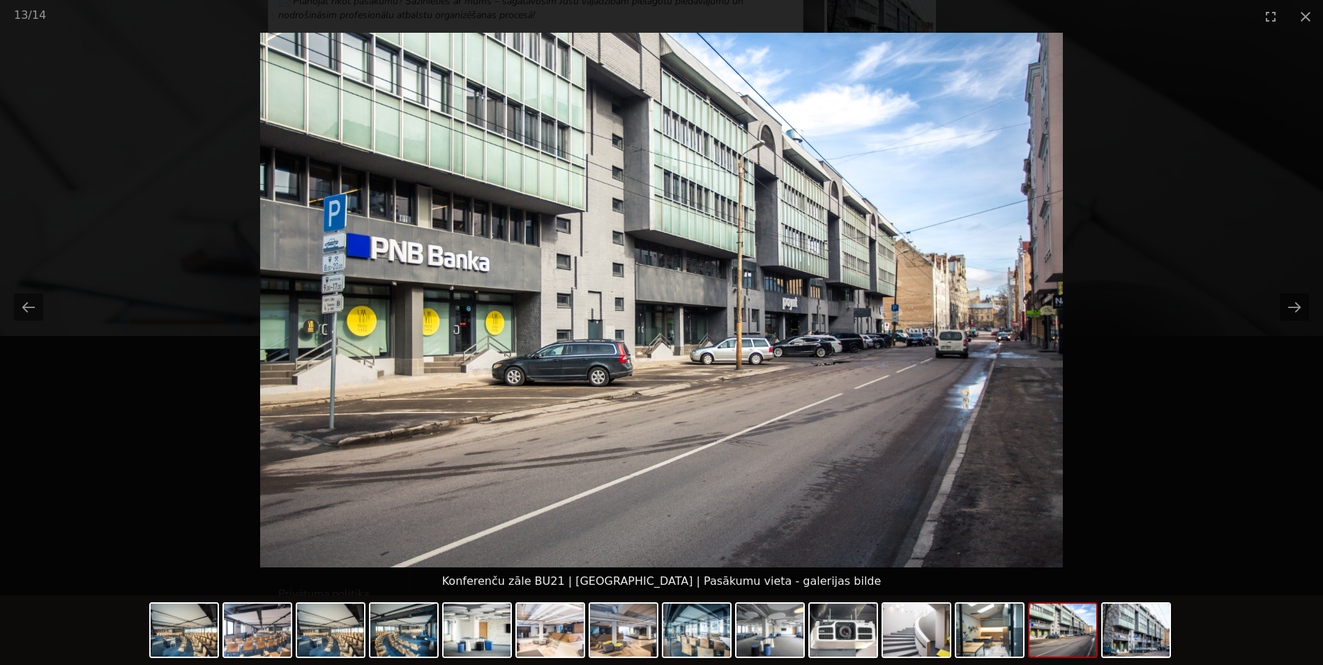
scroll to position [715, 0]
